Goal: Task Accomplishment & Management: Use online tool/utility

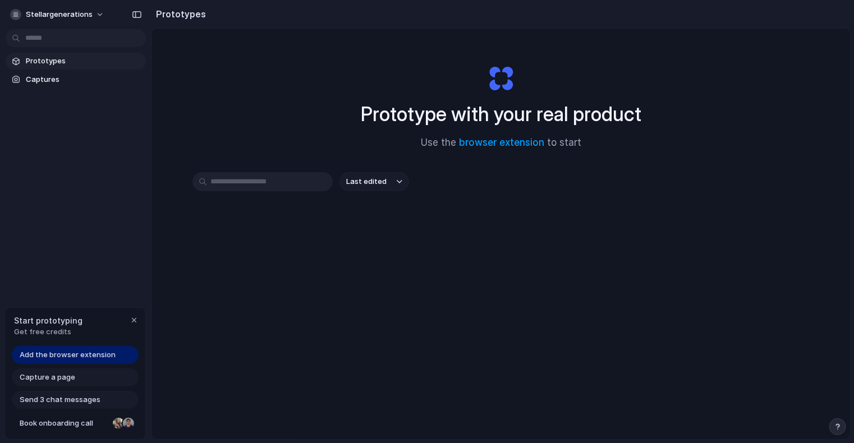
click at [70, 351] on span "Add the browser extension" at bounding box center [68, 355] width 96 height 11
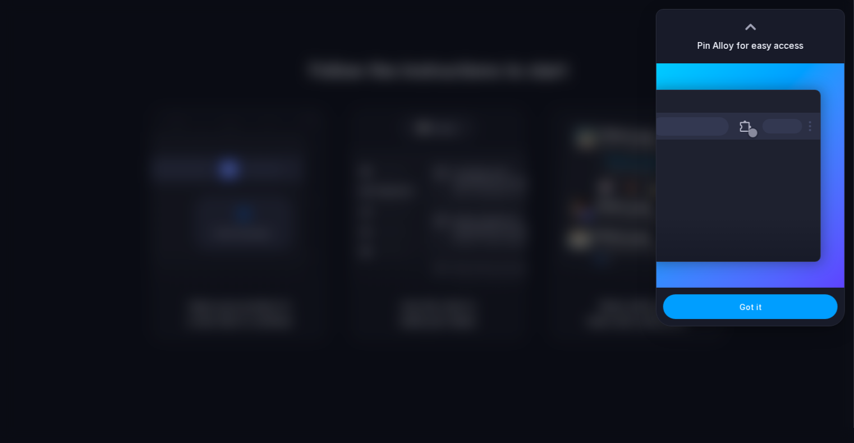
click at [748, 309] on span "Got it" at bounding box center [751, 307] width 22 height 12
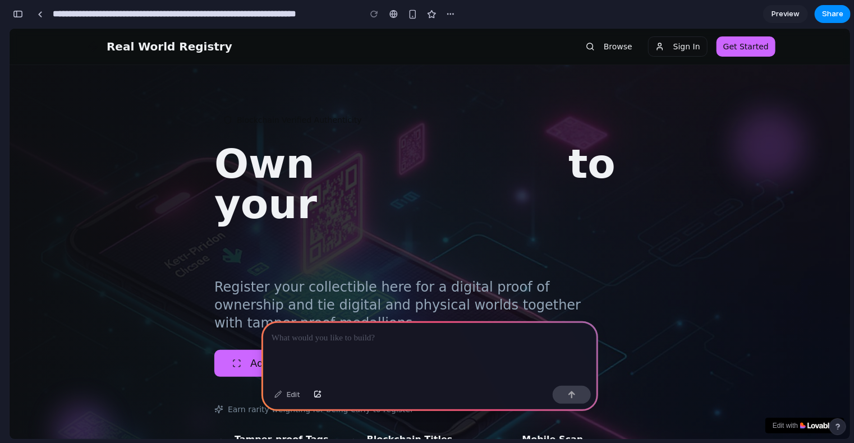
click at [354, 186] on span "physical assets" at bounding box center [359, 224] width 290 height 88
click at [40, 15] on div at bounding box center [40, 14] width 5 height 6
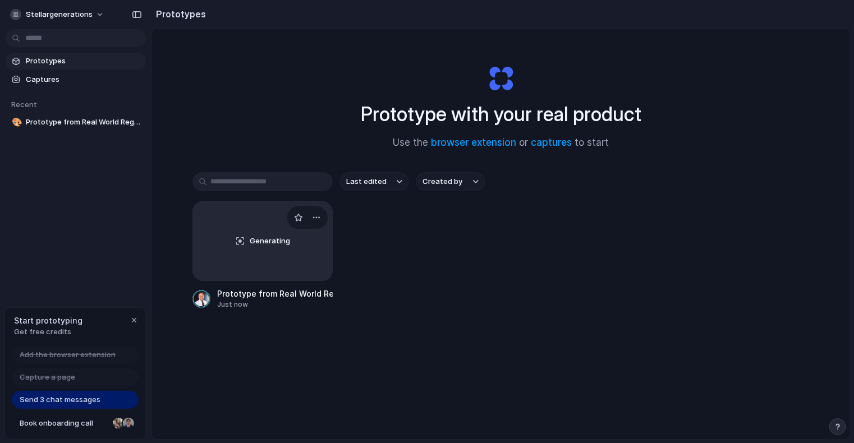
click at [265, 234] on div "Generating" at bounding box center [262, 241] width 139 height 79
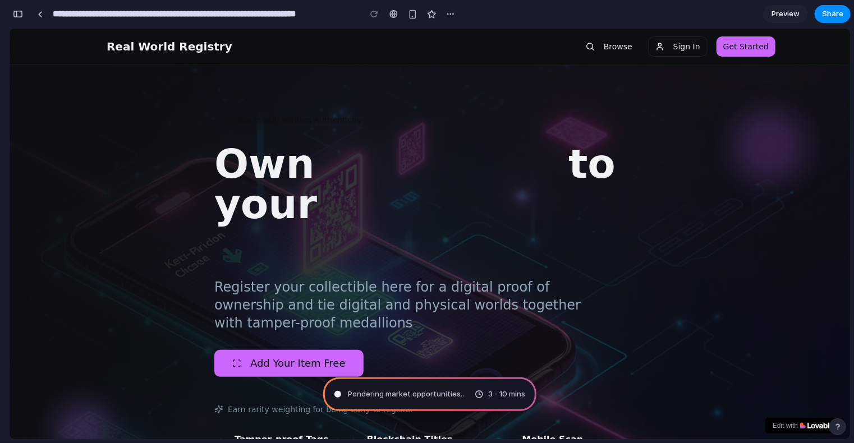
type input "**********"
click at [453, 394] on div "Distilling requirements 3 - 10 mins" at bounding box center [429, 395] width 213 height 34
click at [496, 397] on span "3 - 10 mins" at bounding box center [506, 394] width 37 height 11
click at [480, 393] on div "3 - 10 mins" at bounding box center [500, 394] width 51 height 11
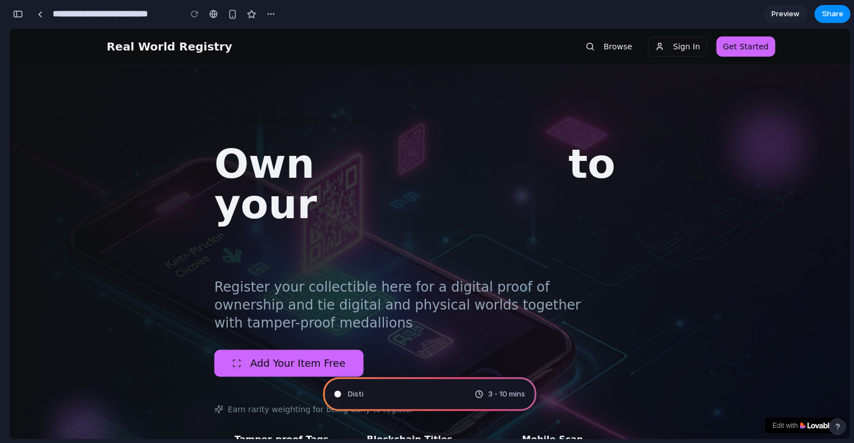
click at [354, 397] on span "Disti" at bounding box center [356, 394] width 16 height 11
click at [337, 390] on div "Mapping the pro" at bounding box center [369, 394] width 71 height 11
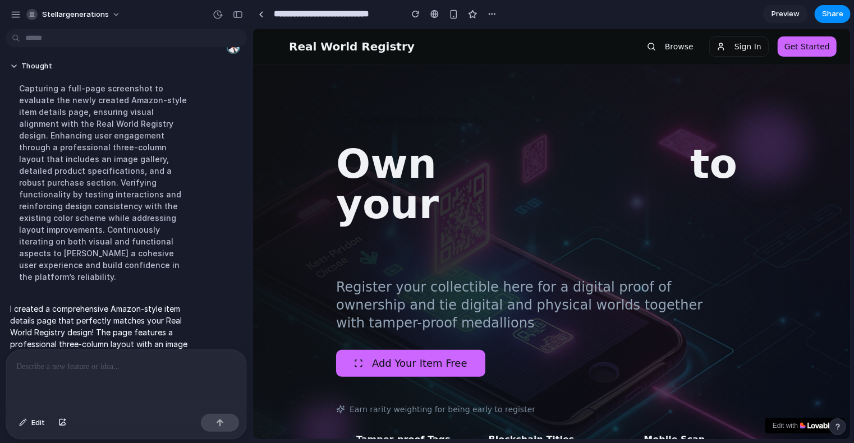
scroll to position [0, 0]
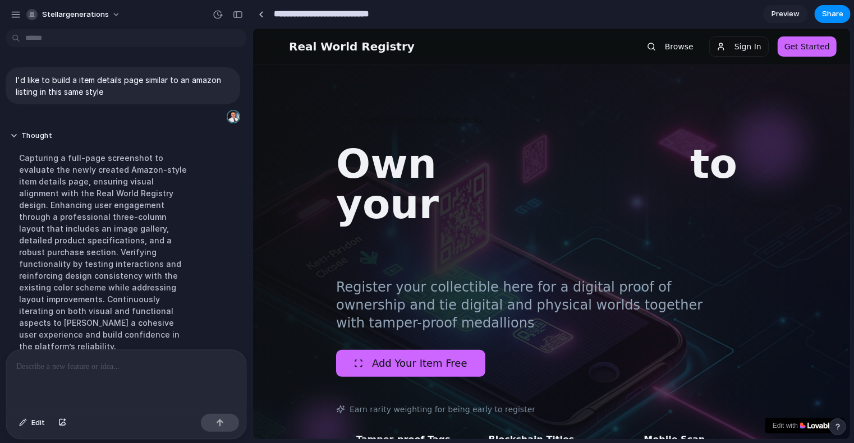
click at [333, 15] on input "**********" at bounding box center [335, 14] width 127 height 20
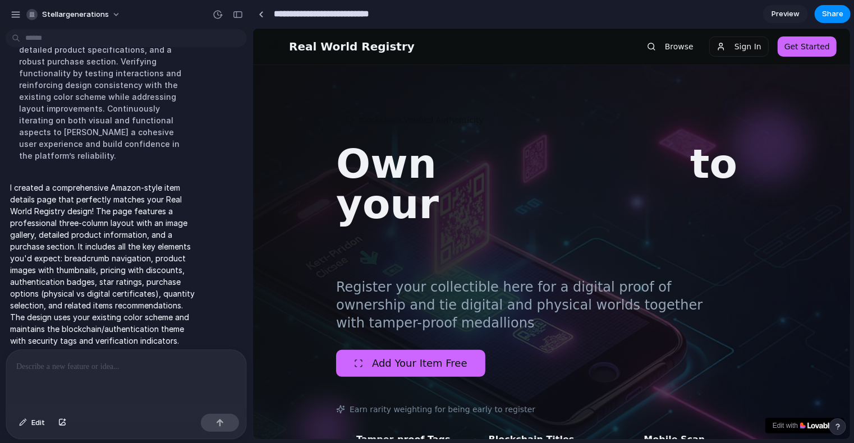
click at [338, 13] on input "**********" at bounding box center [335, 14] width 127 height 20
click at [264, 12] on link at bounding box center [261, 14] width 17 height 17
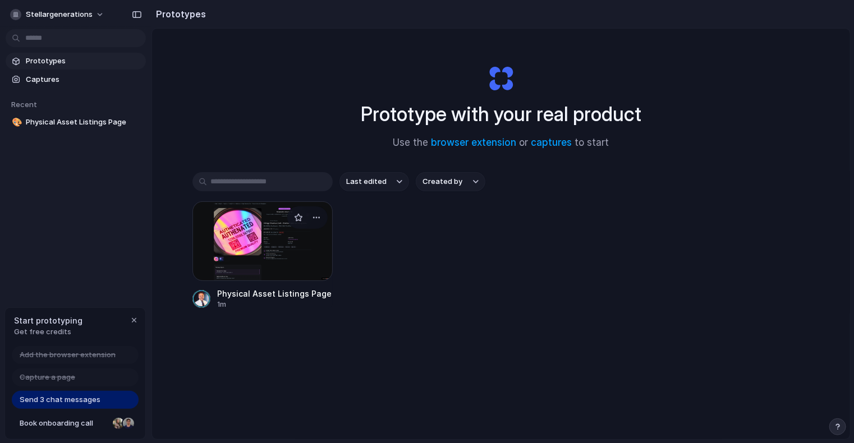
click at [302, 242] on div at bounding box center [262, 241] width 140 height 80
